Goal: Navigation & Orientation: Find specific page/section

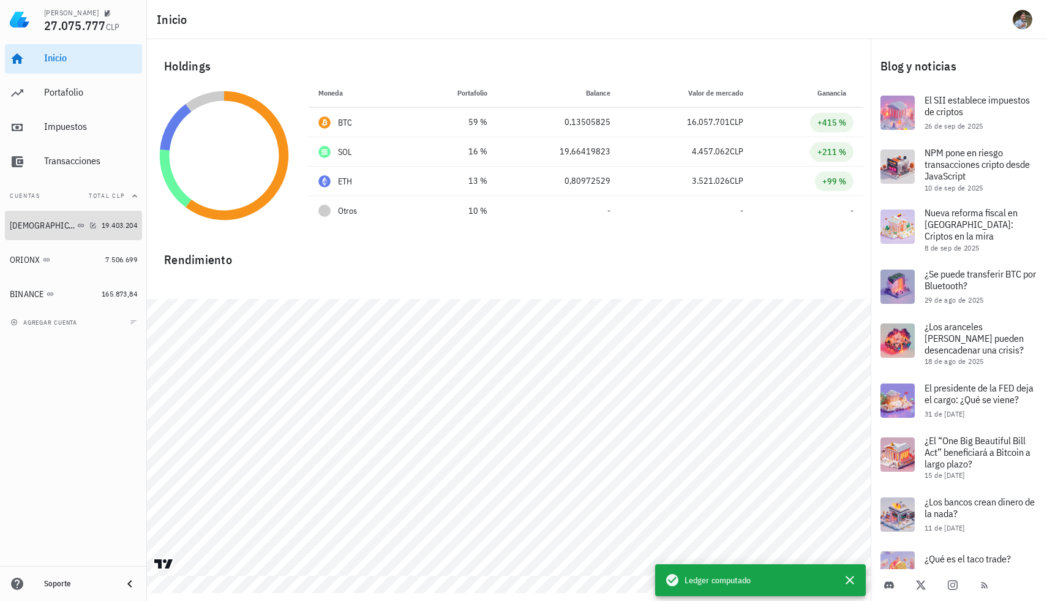
click at [87, 226] on div "BUDA" at bounding box center [53, 226] width 87 height 12
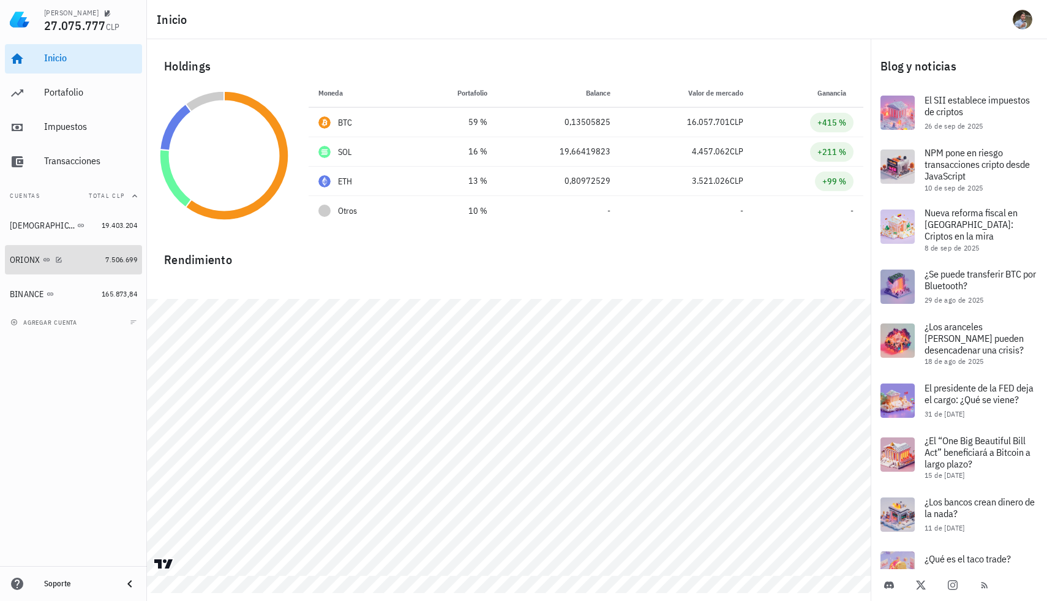
click at [96, 267] on div "ORIONX" at bounding box center [55, 260] width 91 height 26
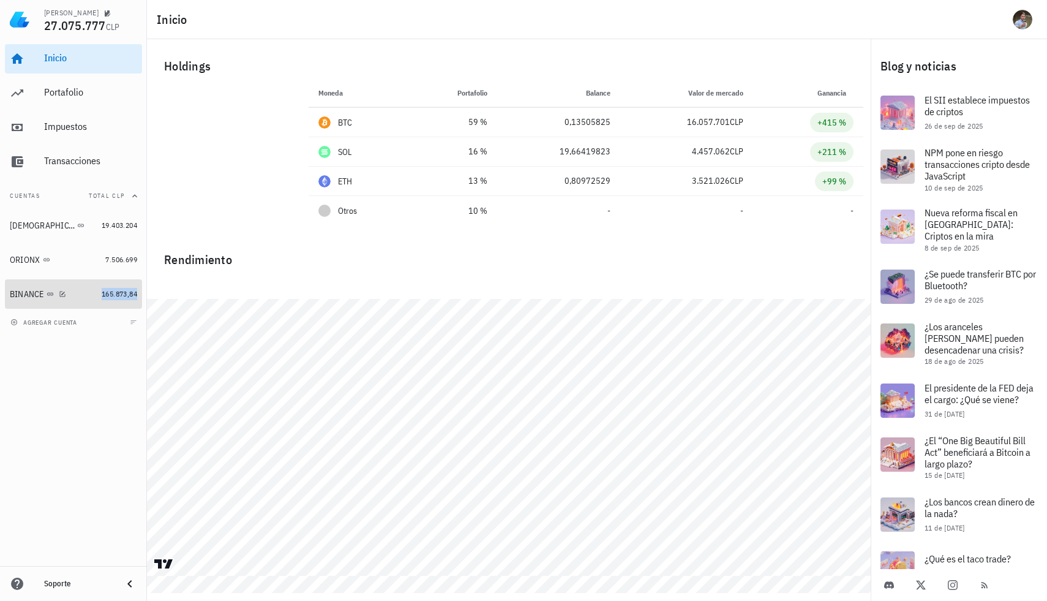
click at [109, 289] on span "165.873,84" at bounding box center [120, 293] width 36 height 9
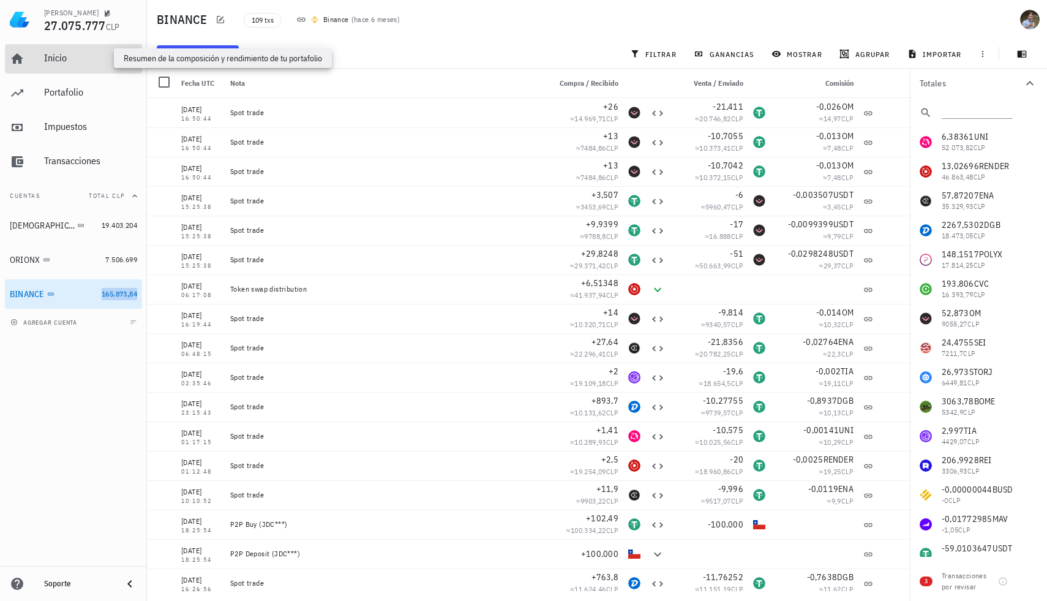
click at [47, 58] on div "Inicio" at bounding box center [90, 58] width 93 height 12
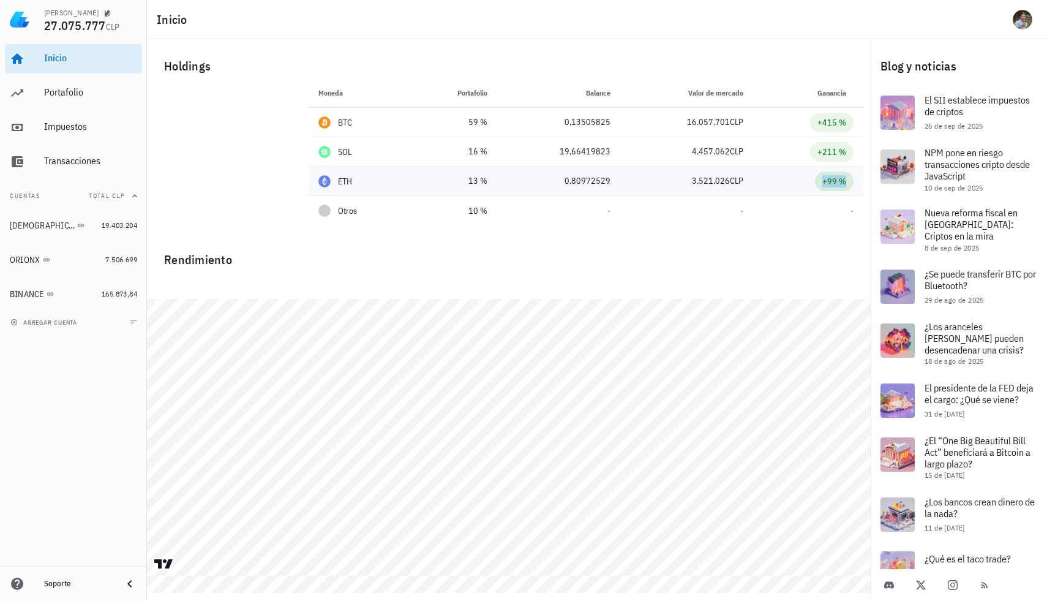
click at [837, 181] on div "+99 %" at bounding box center [835, 181] width 24 height 12
click at [1015, 18] on div "avatar" at bounding box center [1023, 20] width 20 height 20
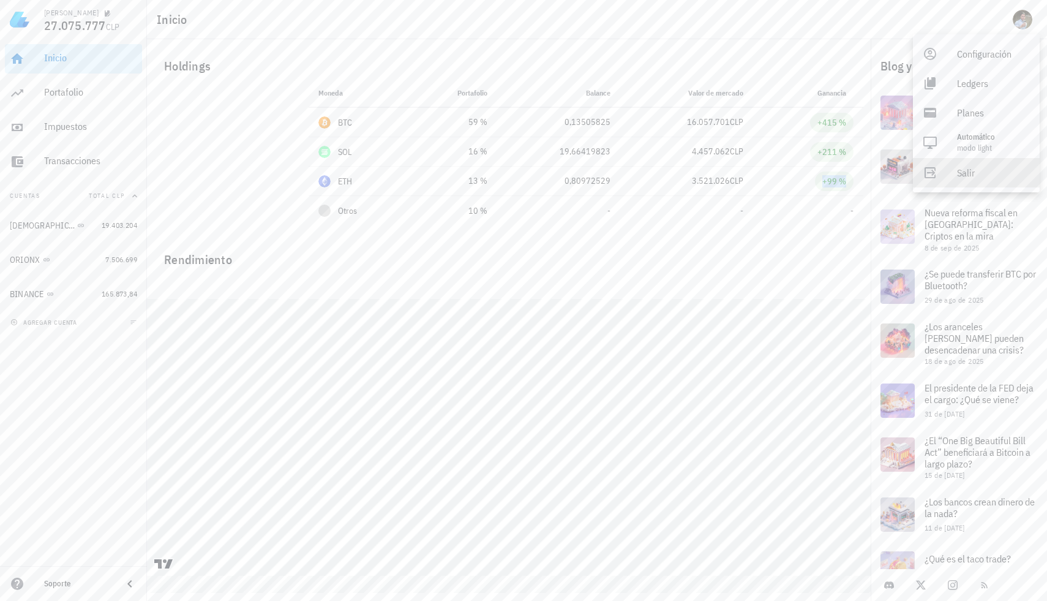
click at [948, 166] on link "Salir" at bounding box center [976, 172] width 127 height 29
